Goal: Find specific page/section: Find specific page/section

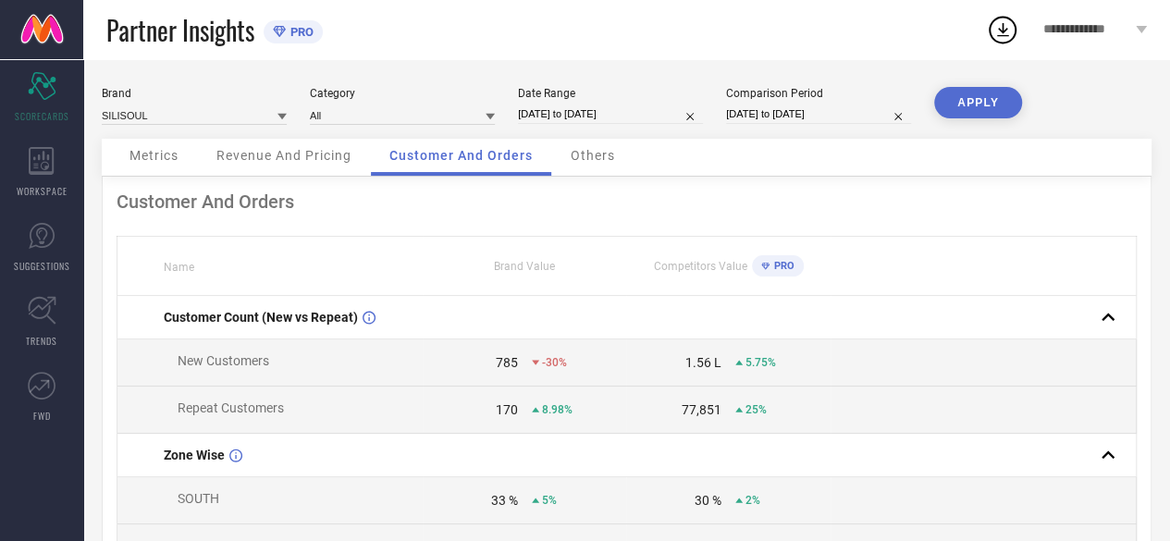
click at [575, 173] on div "Others" at bounding box center [592, 157] width 81 height 37
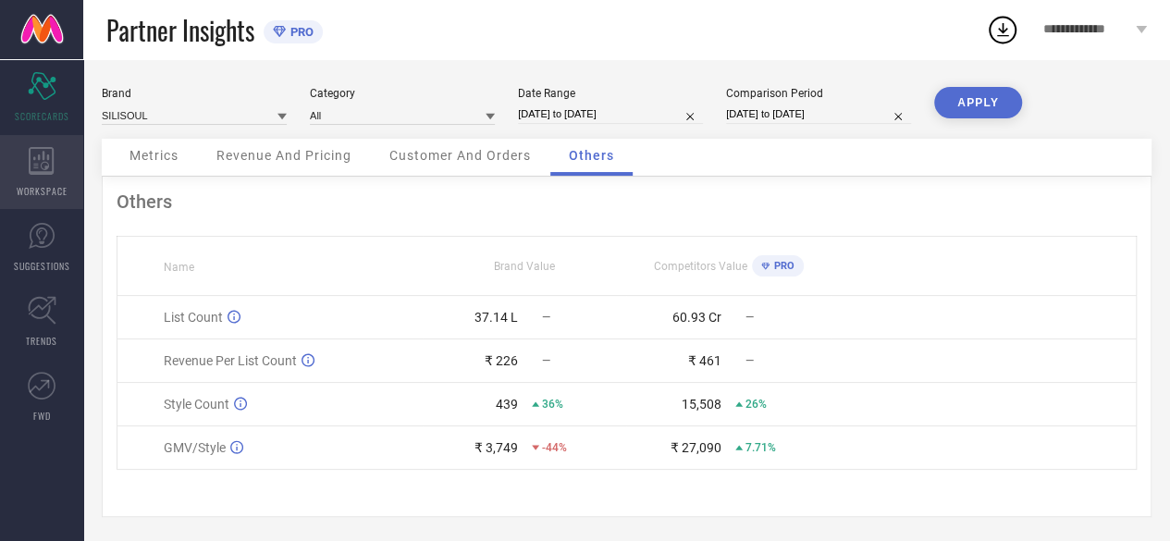
click at [41, 195] on span "WORKSPACE" at bounding box center [42, 191] width 51 height 14
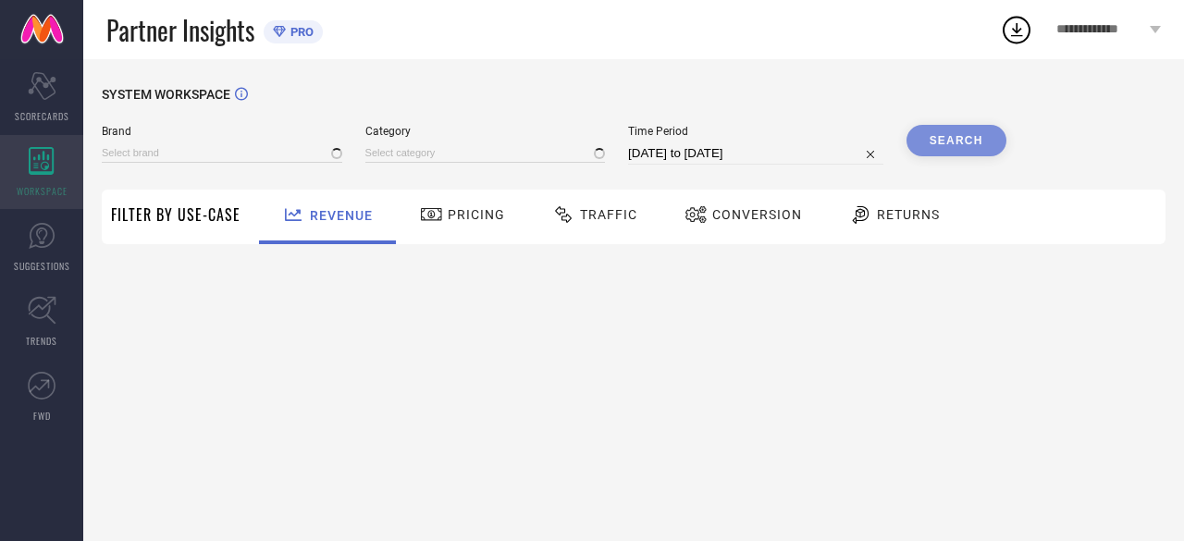
type input "SILISOUL"
type input "All"
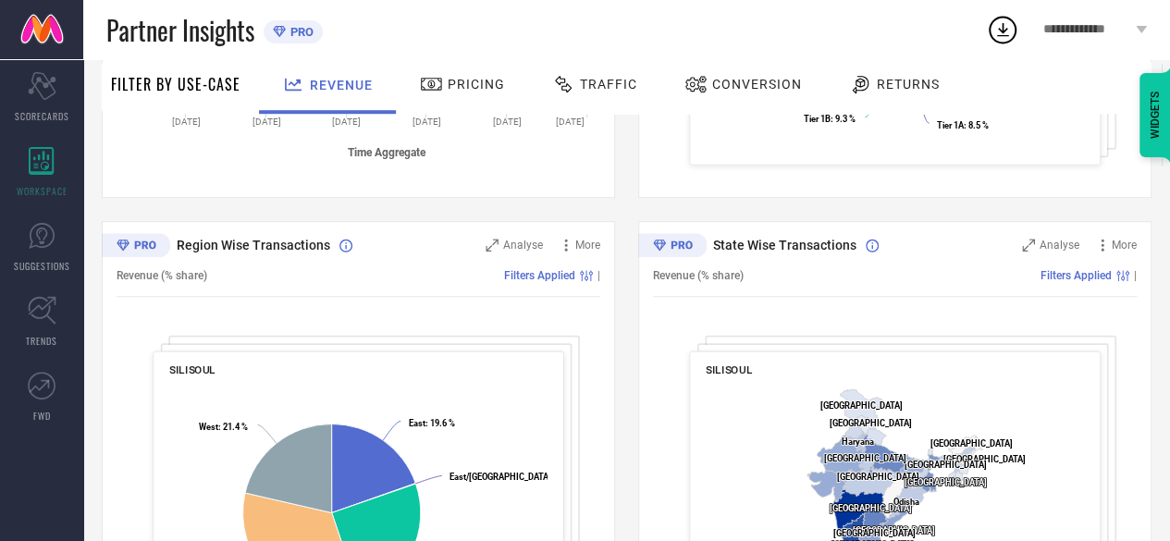
scroll to position [585, 0]
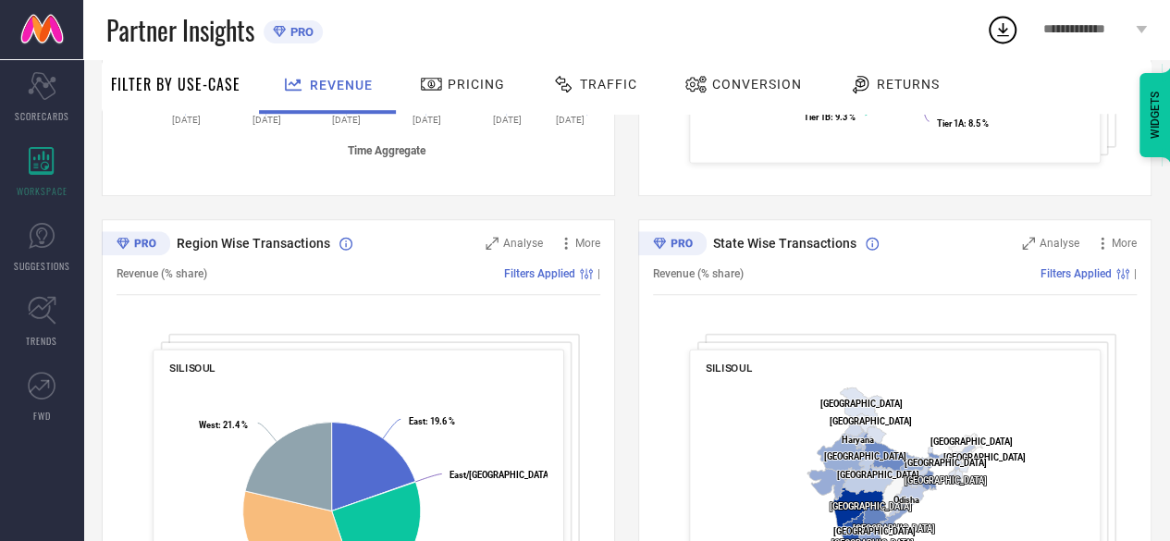
click at [618, 343] on div "Sales over time Analyse More Revenue (Sum) Filters Applied | Created with Highc…" at bounding box center [627, 208] width 1050 height 948
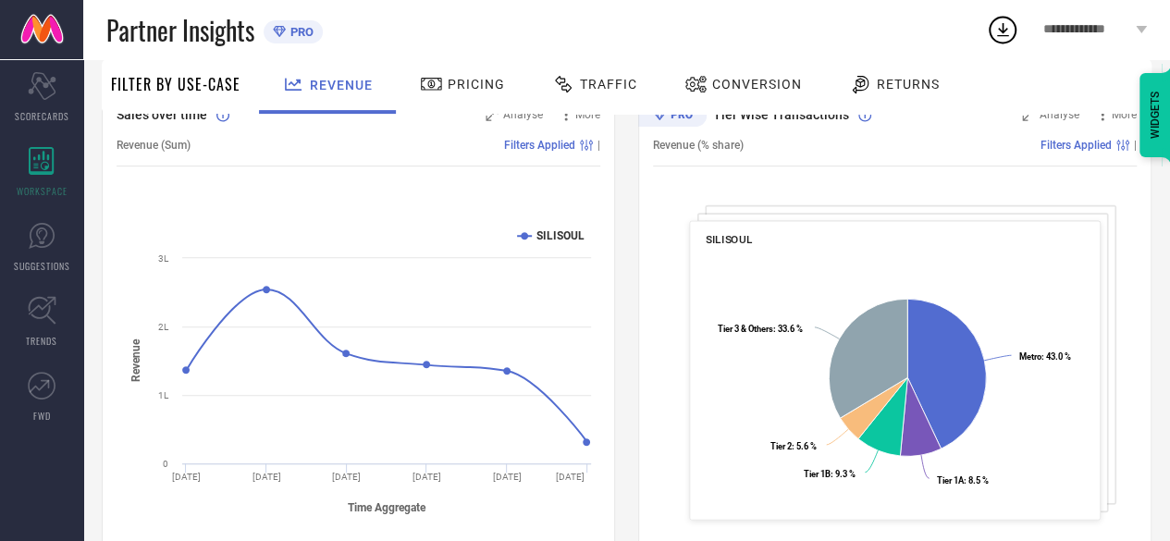
scroll to position [85, 0]
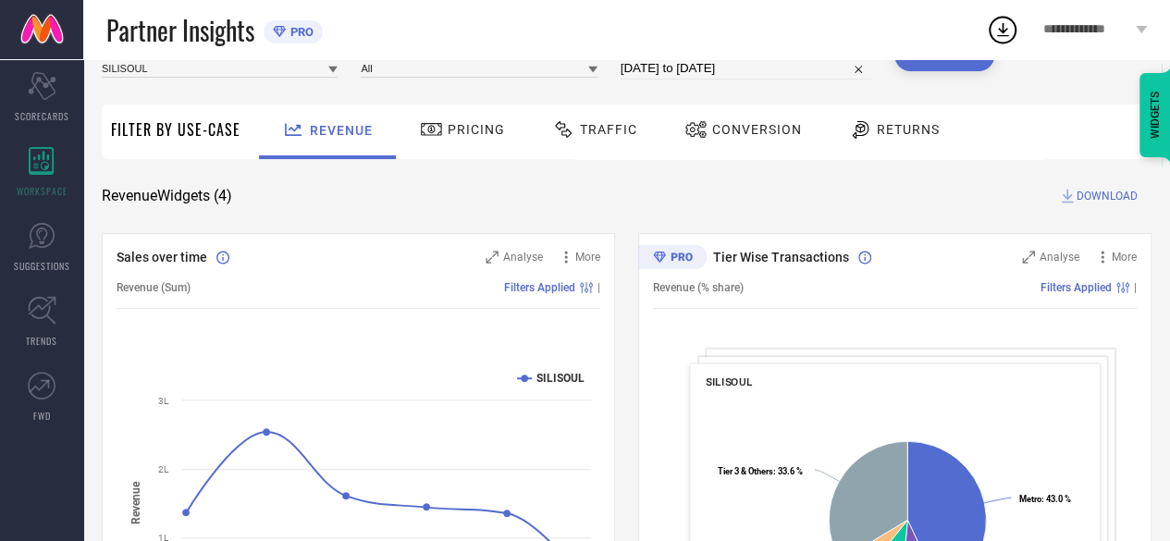
click at [474, 135] on span "Pricing" at bounding box center [476, 129] width 57 height 15
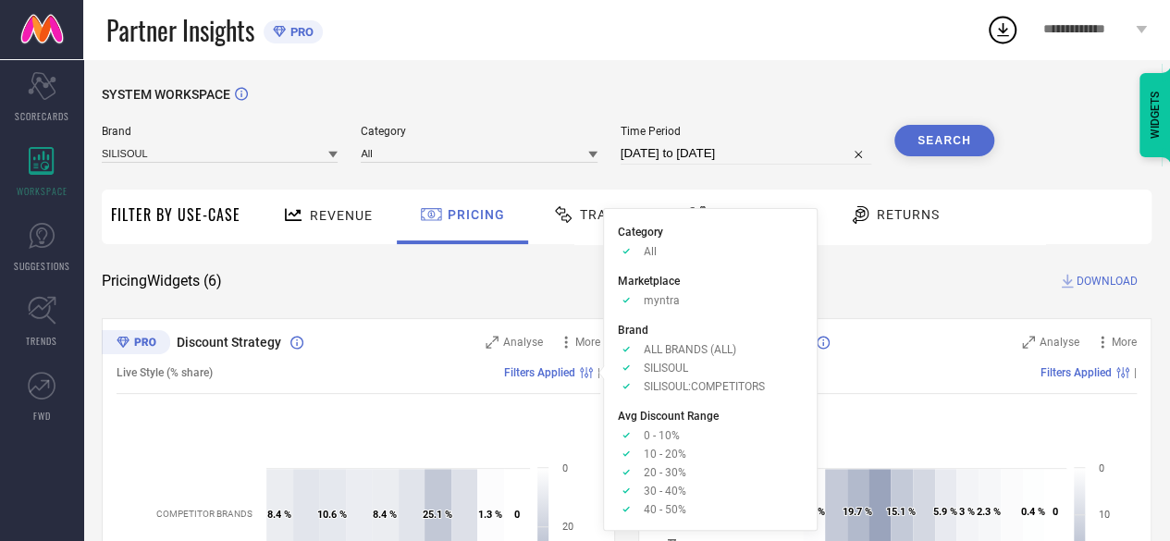
scroll to position [111, 0]
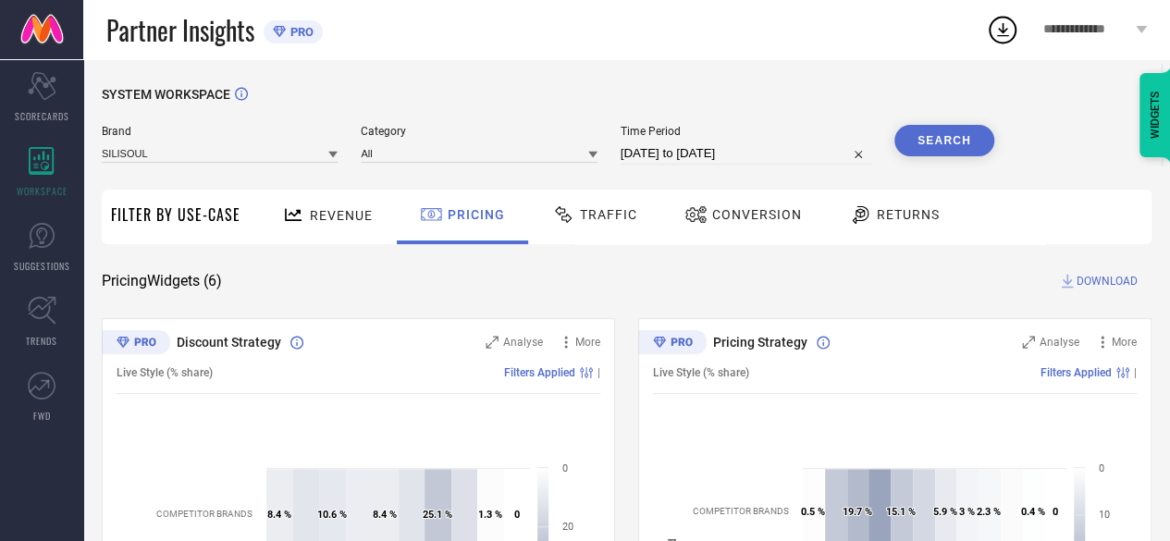
click at [596, 211] on span "Traffic" at bounding box center [608, 213] width 57 height 15
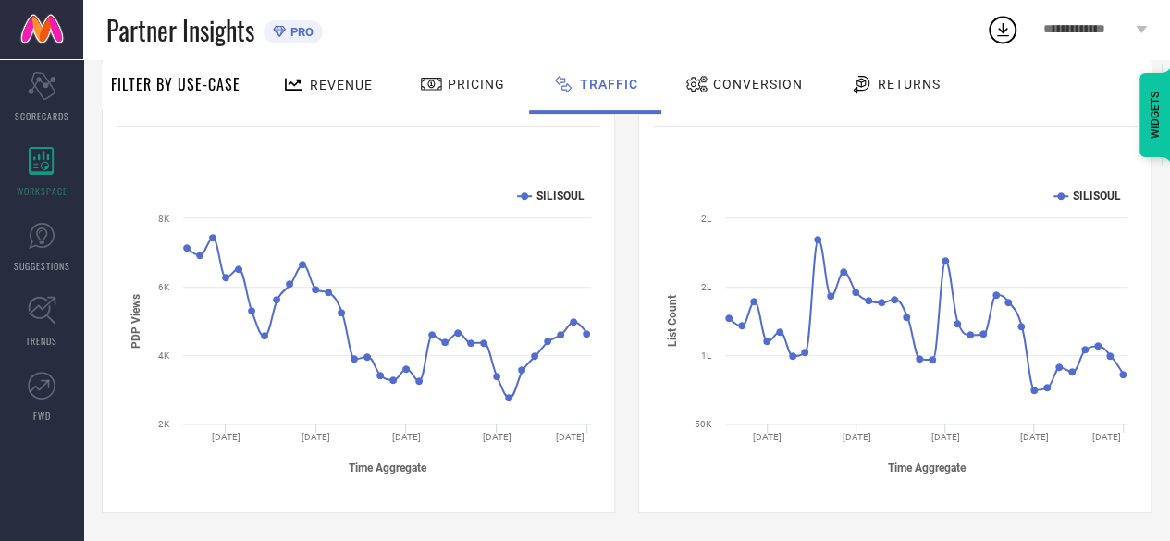
scroll to position [0, 0]
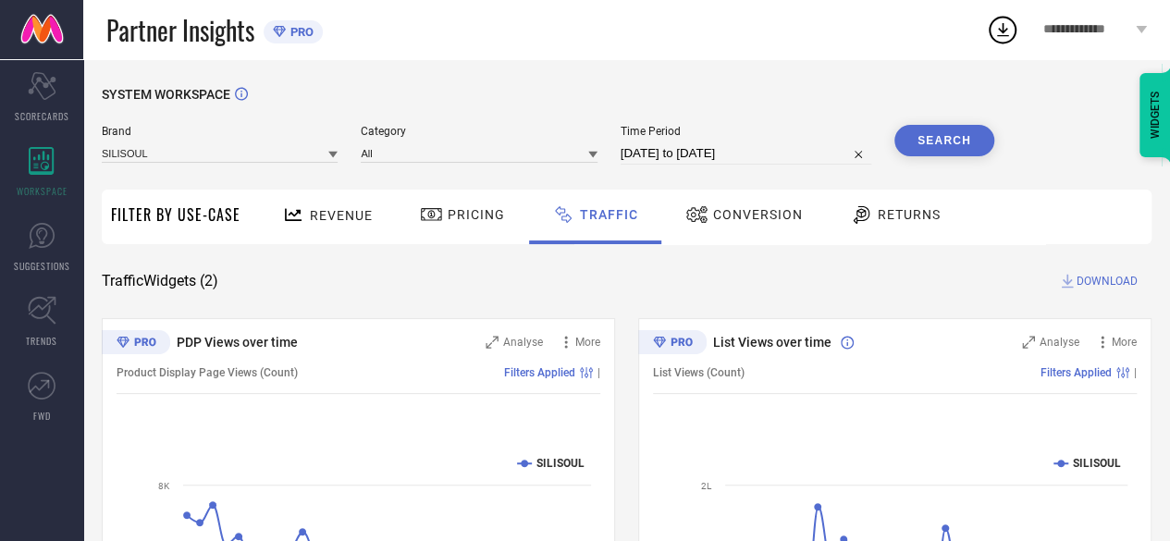
click at [742, 219] on span "Conversion" at bounding box center [758, 214] width 90 height 15
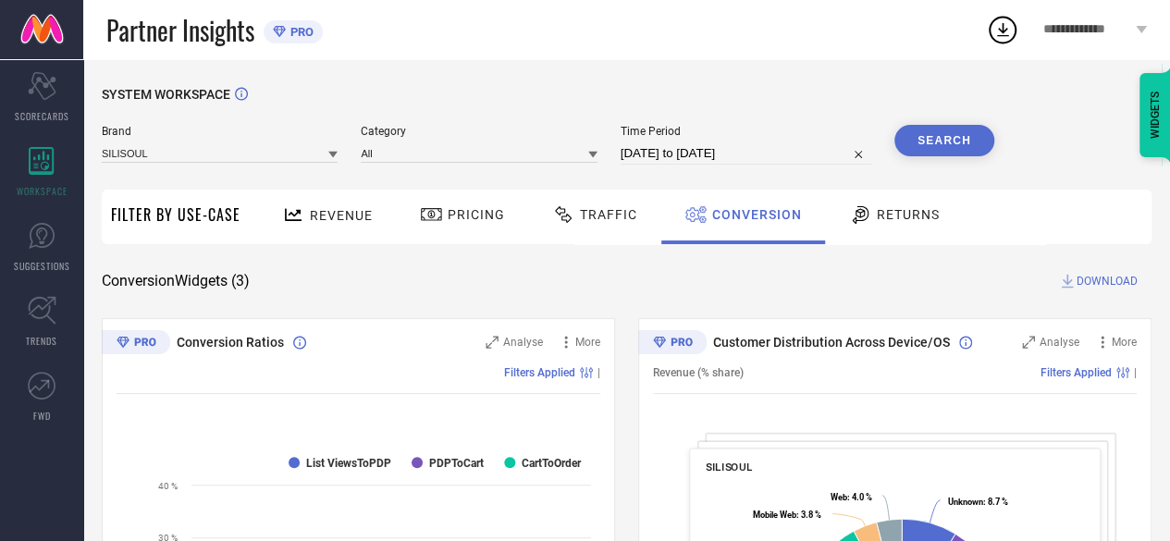
click at [886, 211] on span "Returns" at bounding box center [908, 214] width 63 height 15
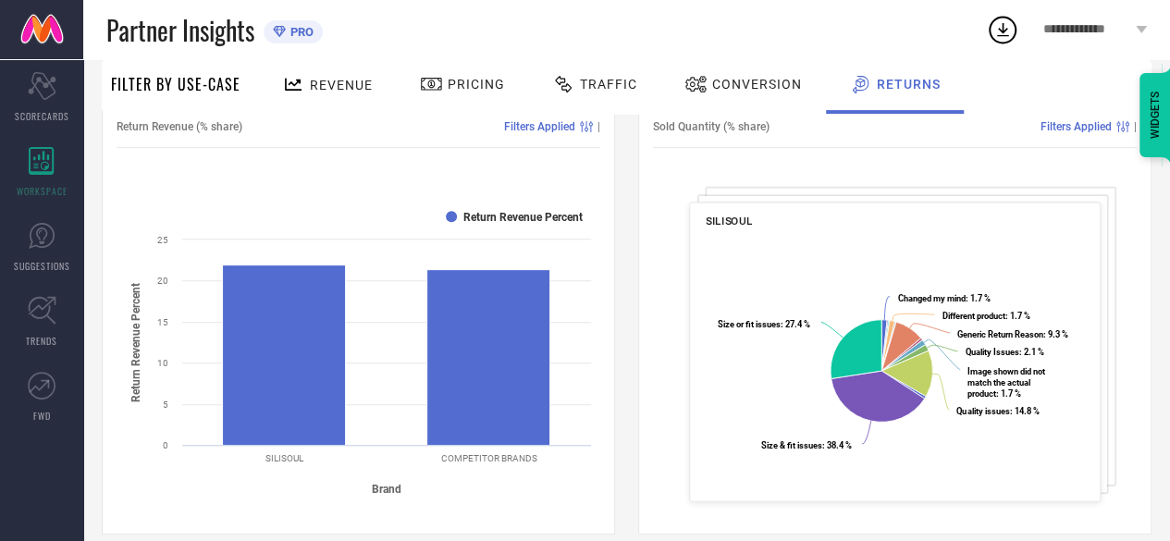
scroll to position [245, 0]
